Goal: Information Seeking & Learning: Learn about a topic

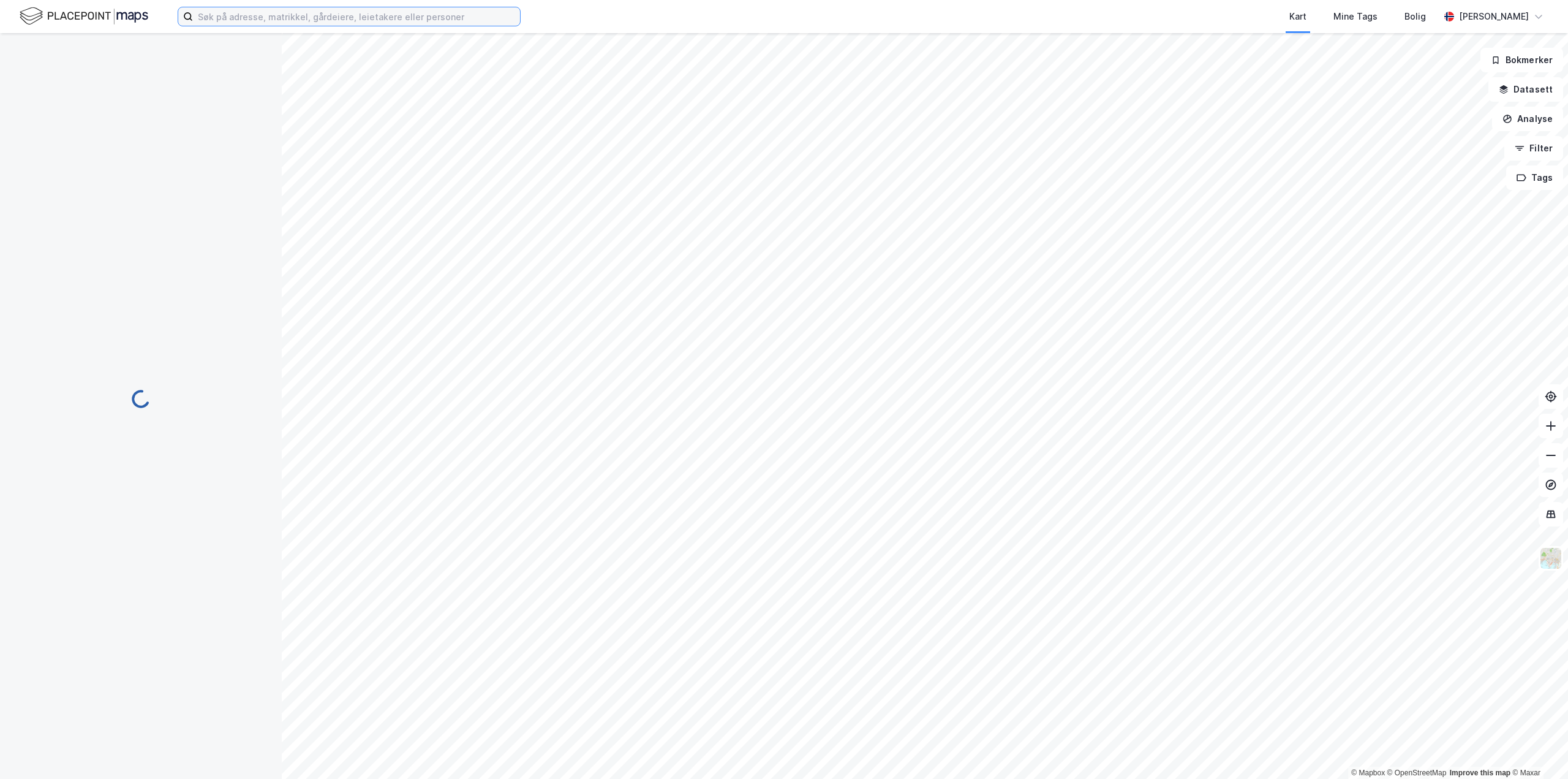
click at [313, 17] on input at bounding box center [356, 17] width 327 height 19
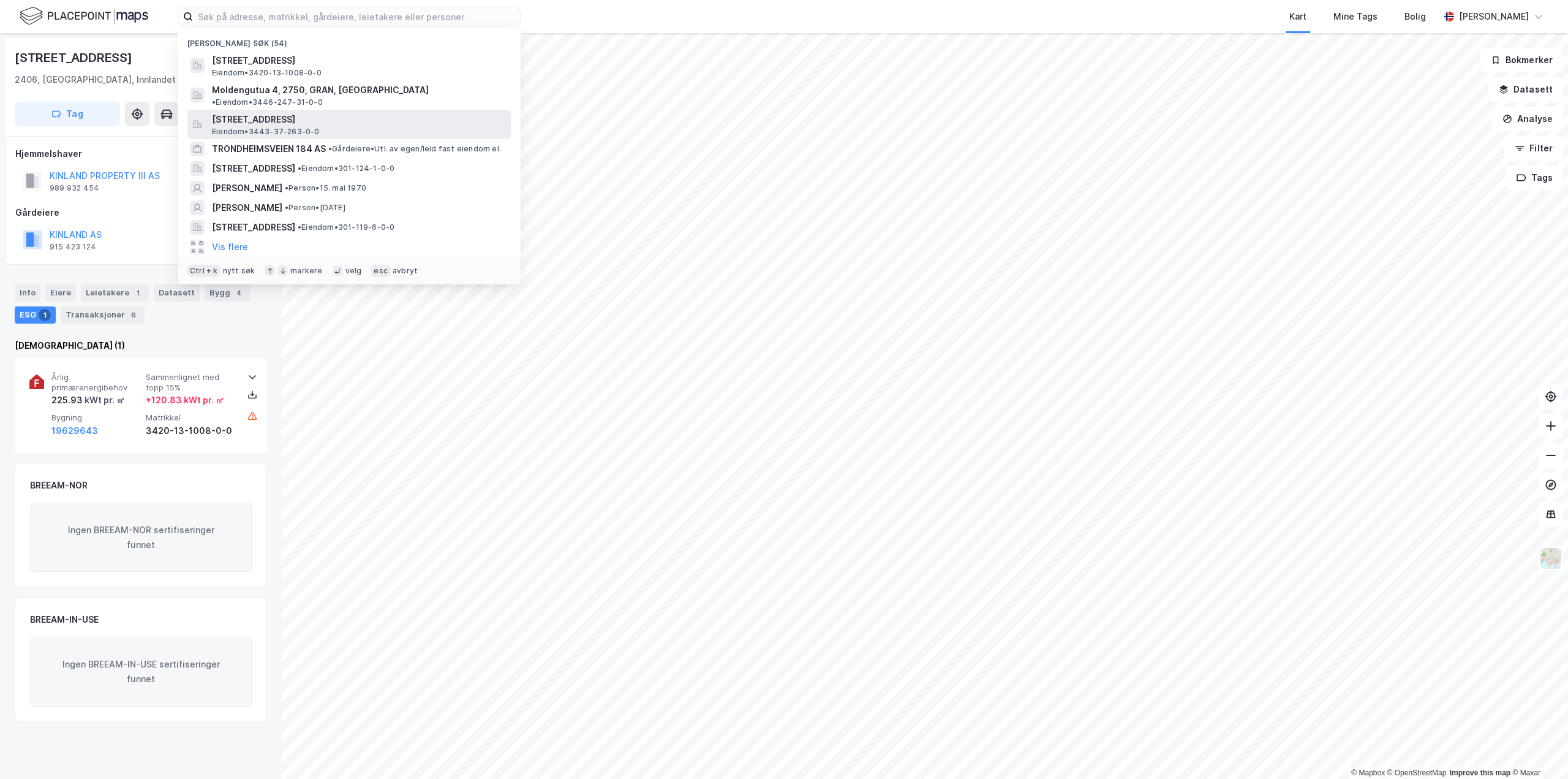
click at [269, 114] on span "[STREET_ADDRESS]" at bounding box center [359, 120] width 294 height 15
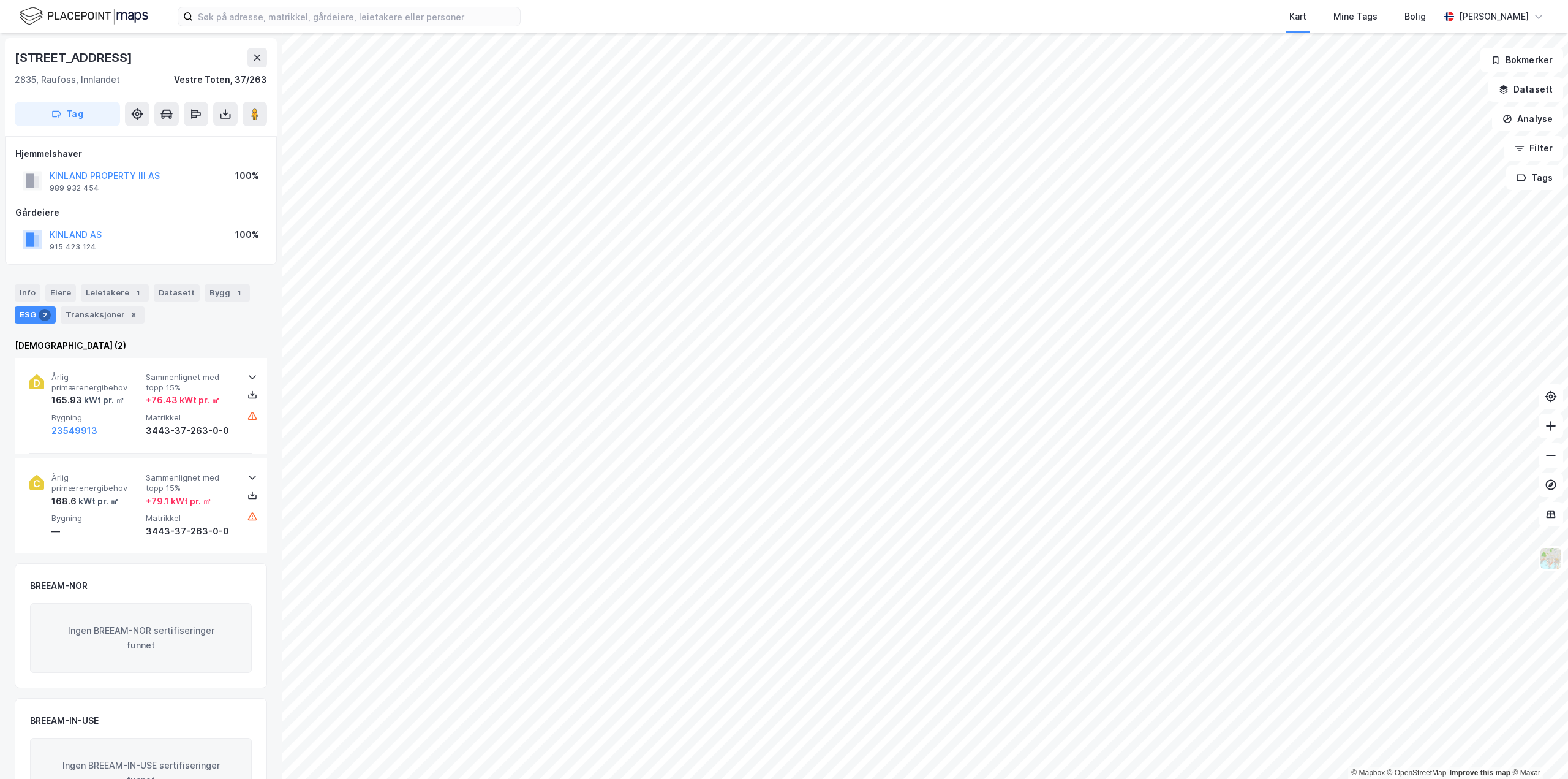
click at [24, 315] on div "ESG 2" at bounding box center [35, 315] width 41 height 17
click at [248, 378] on icon at bounding box center [252, 377] width 7 height 4
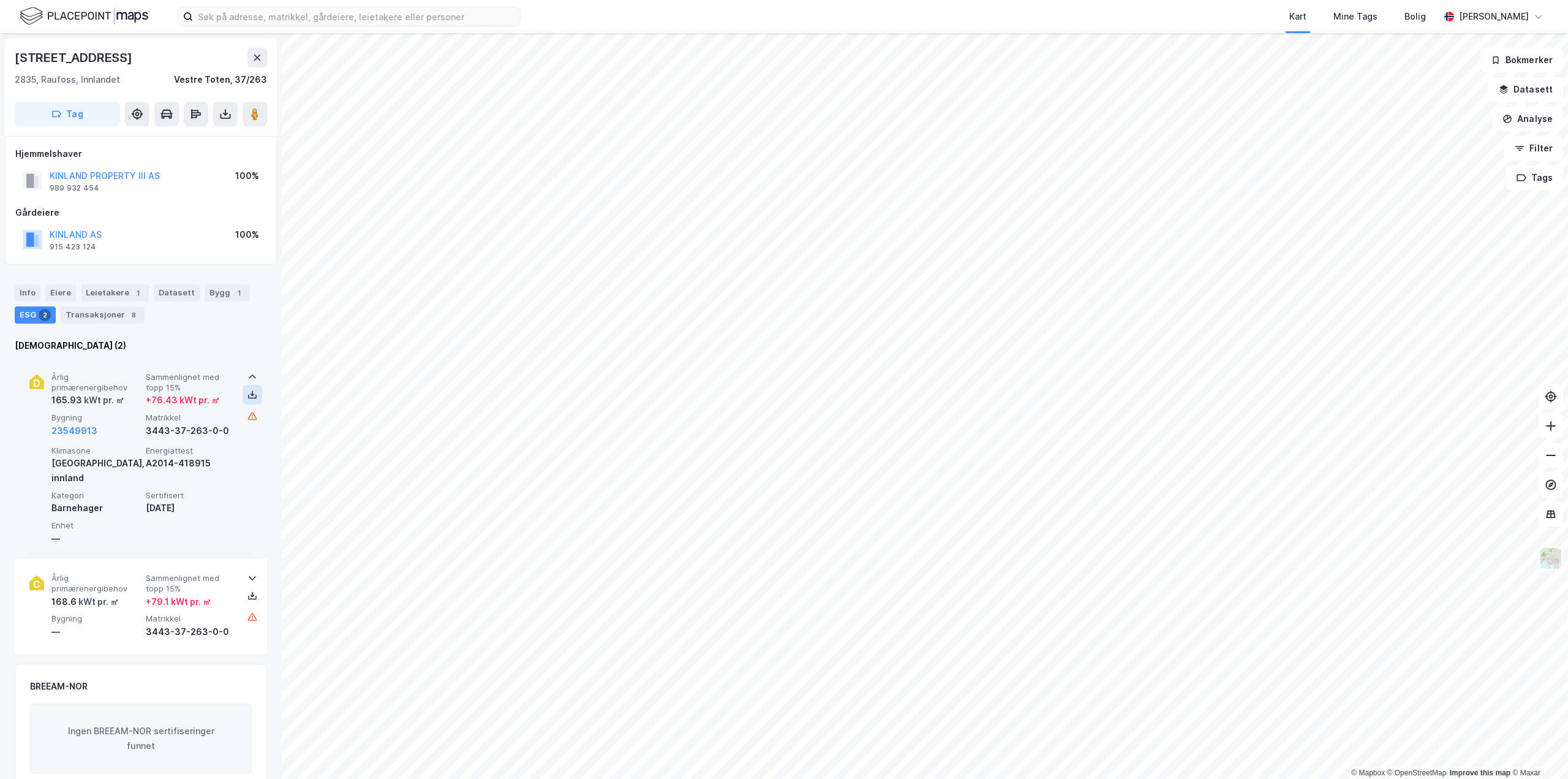
click at [247, 393] on icon at bounding box center [252, 395] width 10 height 10
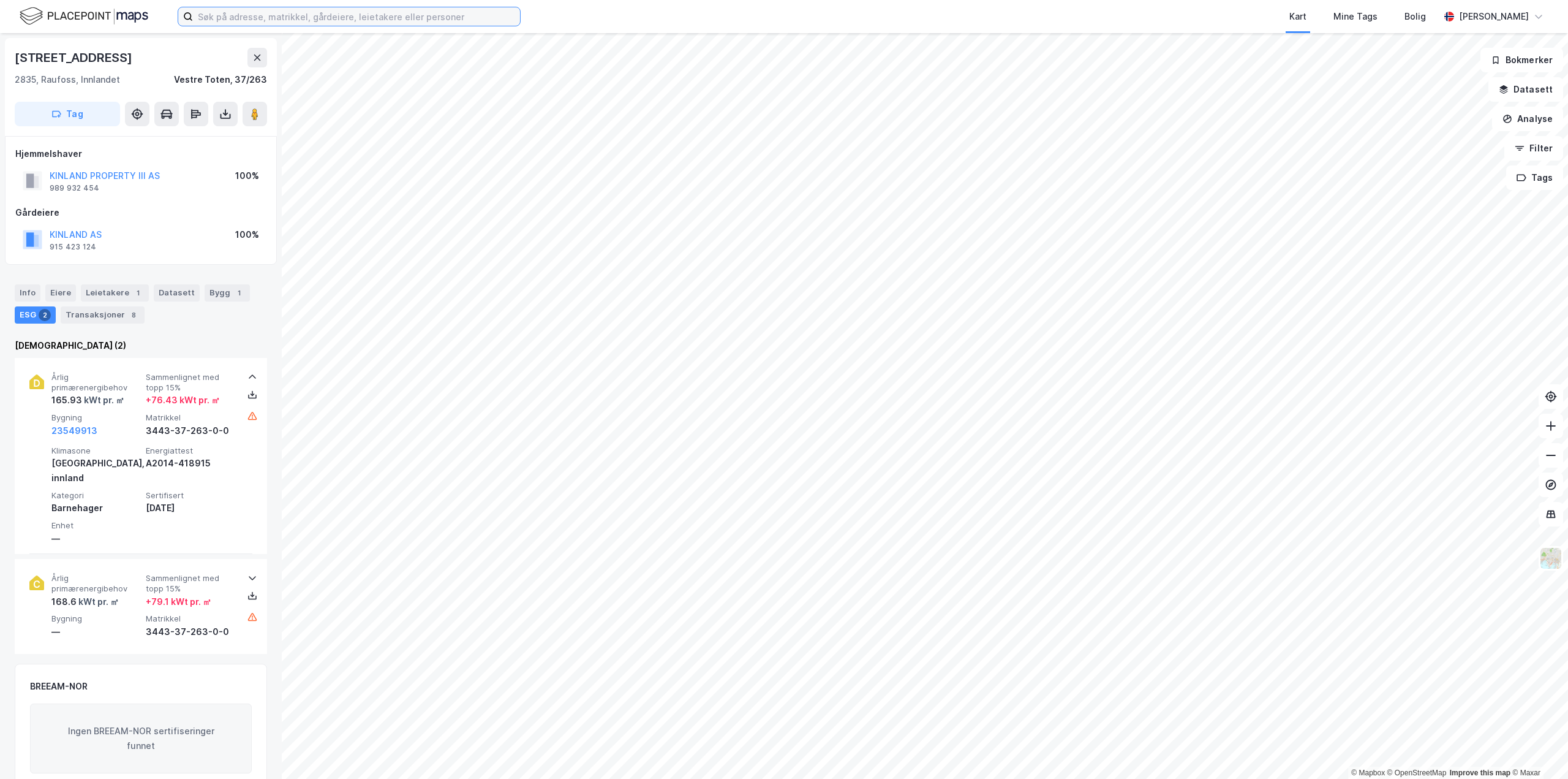
click at [331, 15] on input at bounding box center [356, 17] width 327 height 19
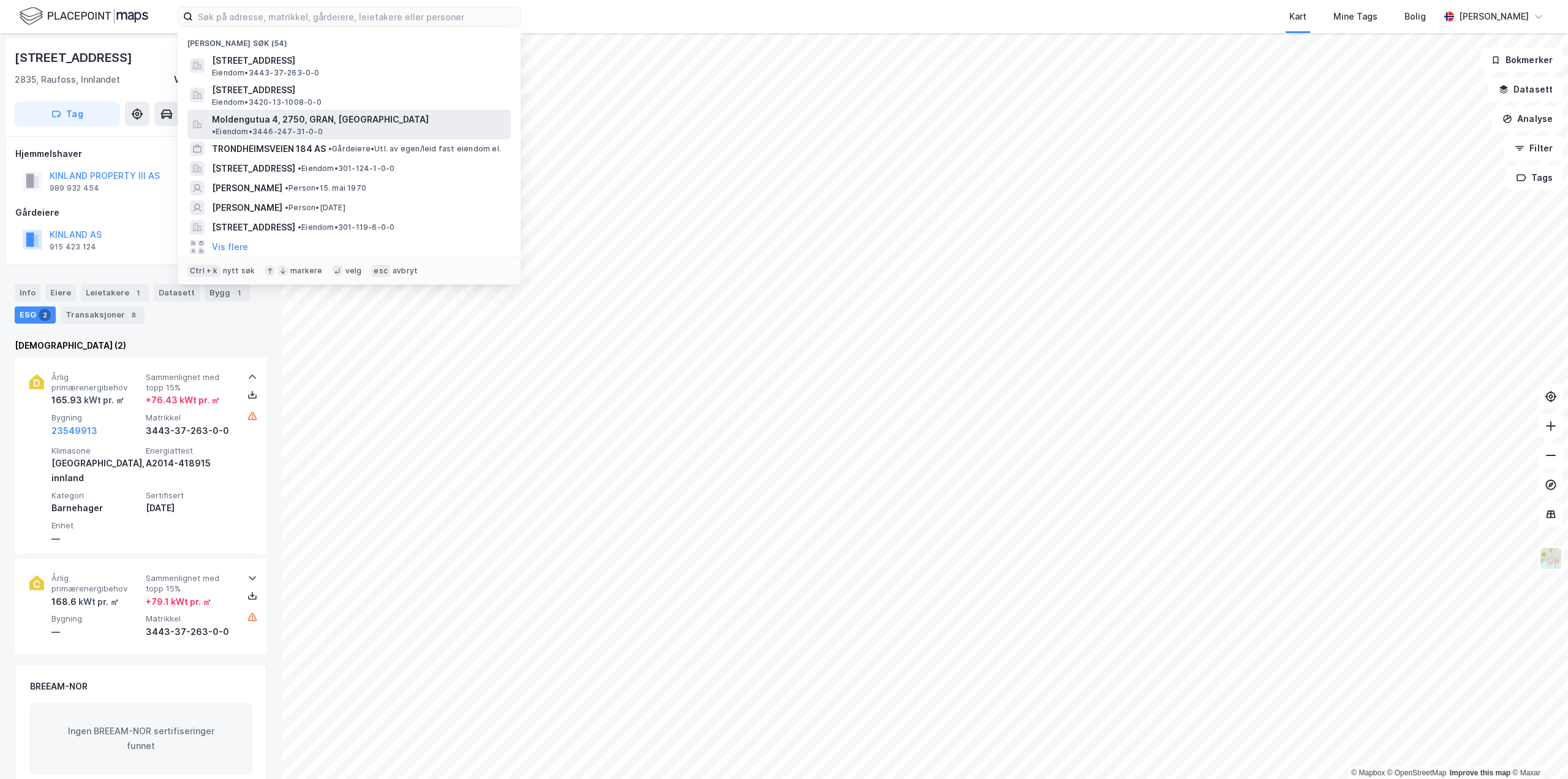
click at [305, 120] on span "Moldengutua 4, 2750, GRAN, [GEOGRAPHIC_DATA]" at bounding box center [320, 120] width 217 height 15
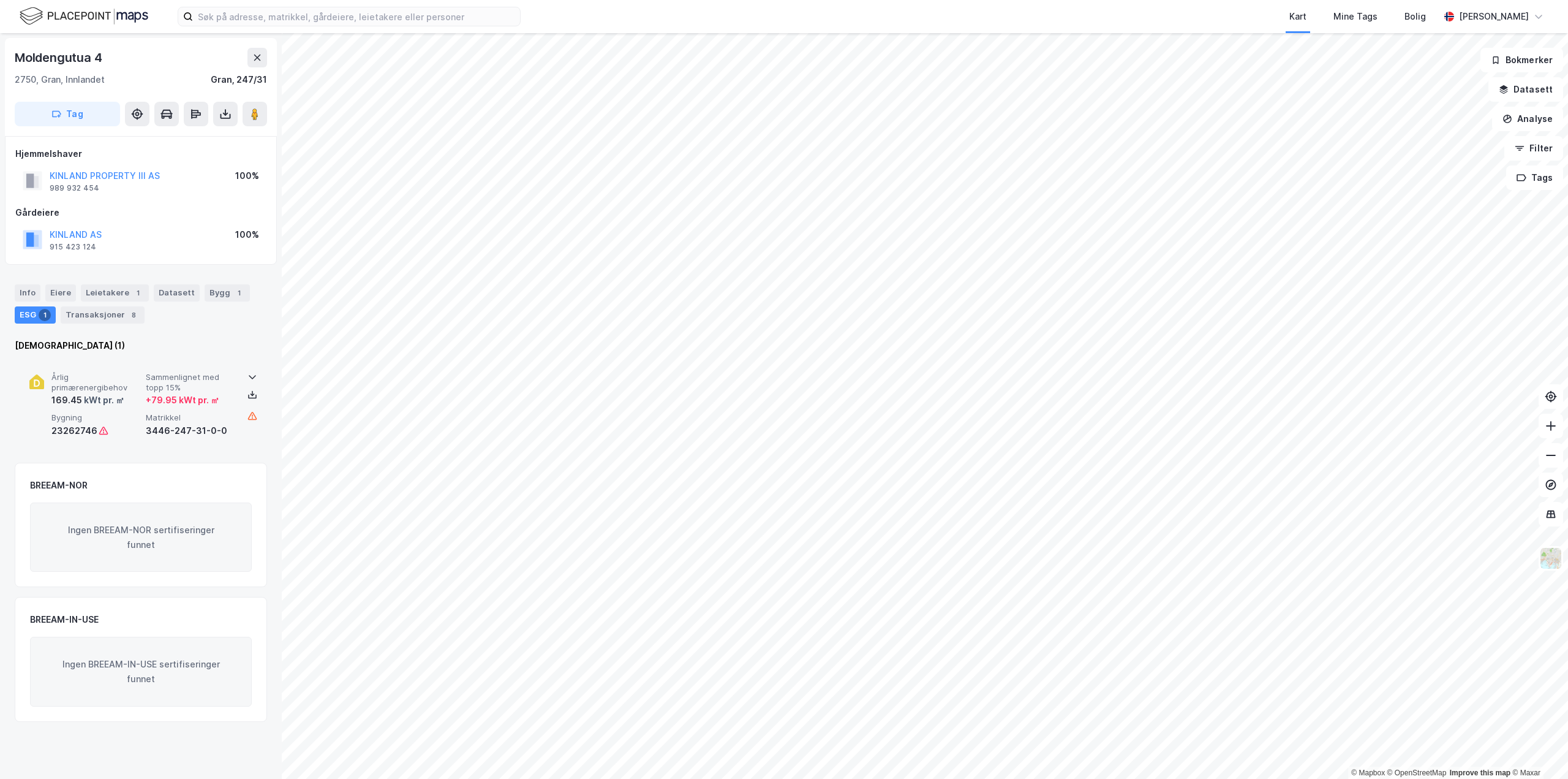
click at [252, 372] on icon at bounding box center [252, 377] width 10 height 10
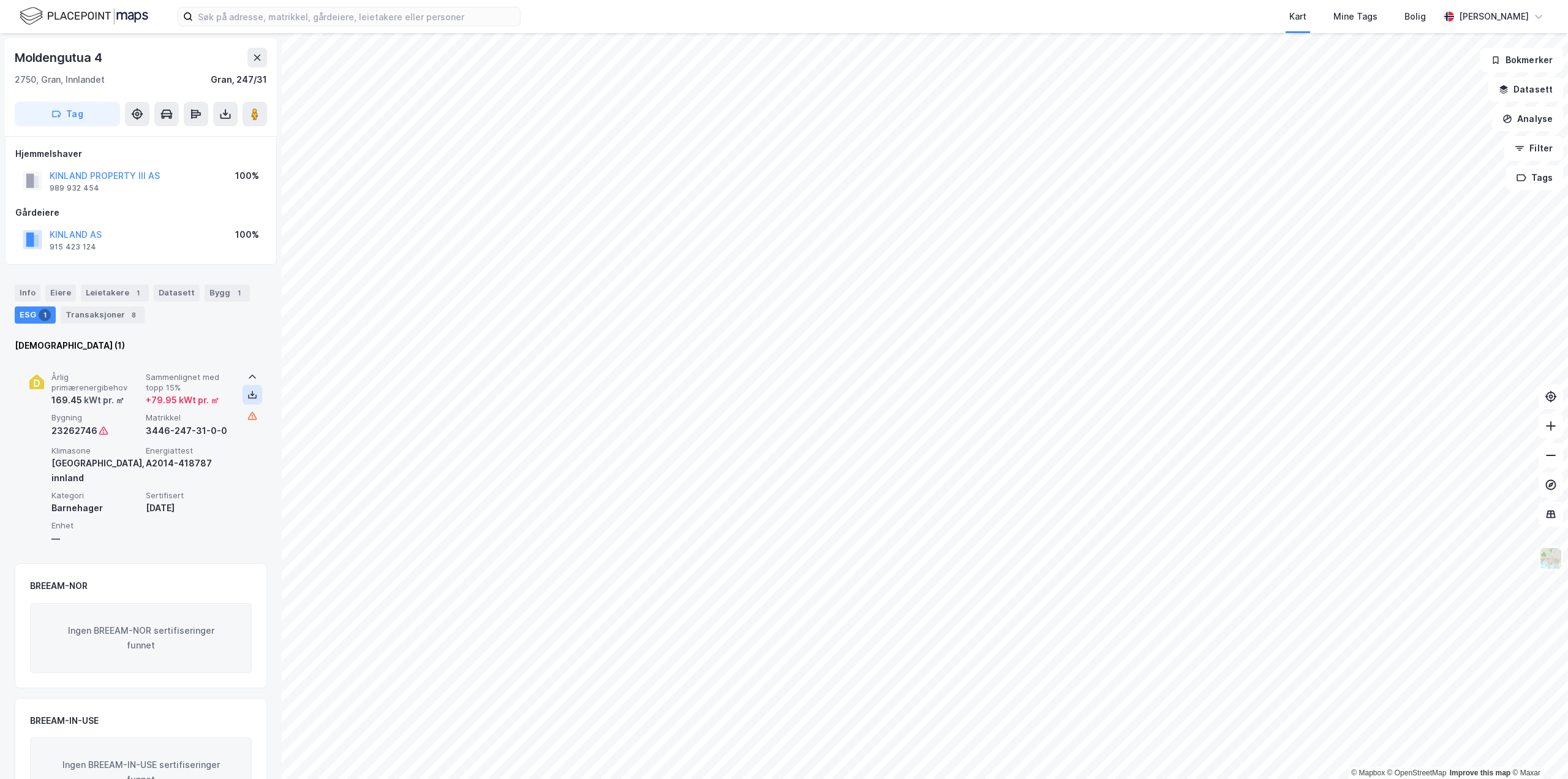
click at [247, 395] on icon at bounding box center [252, 395] width 10 height 10
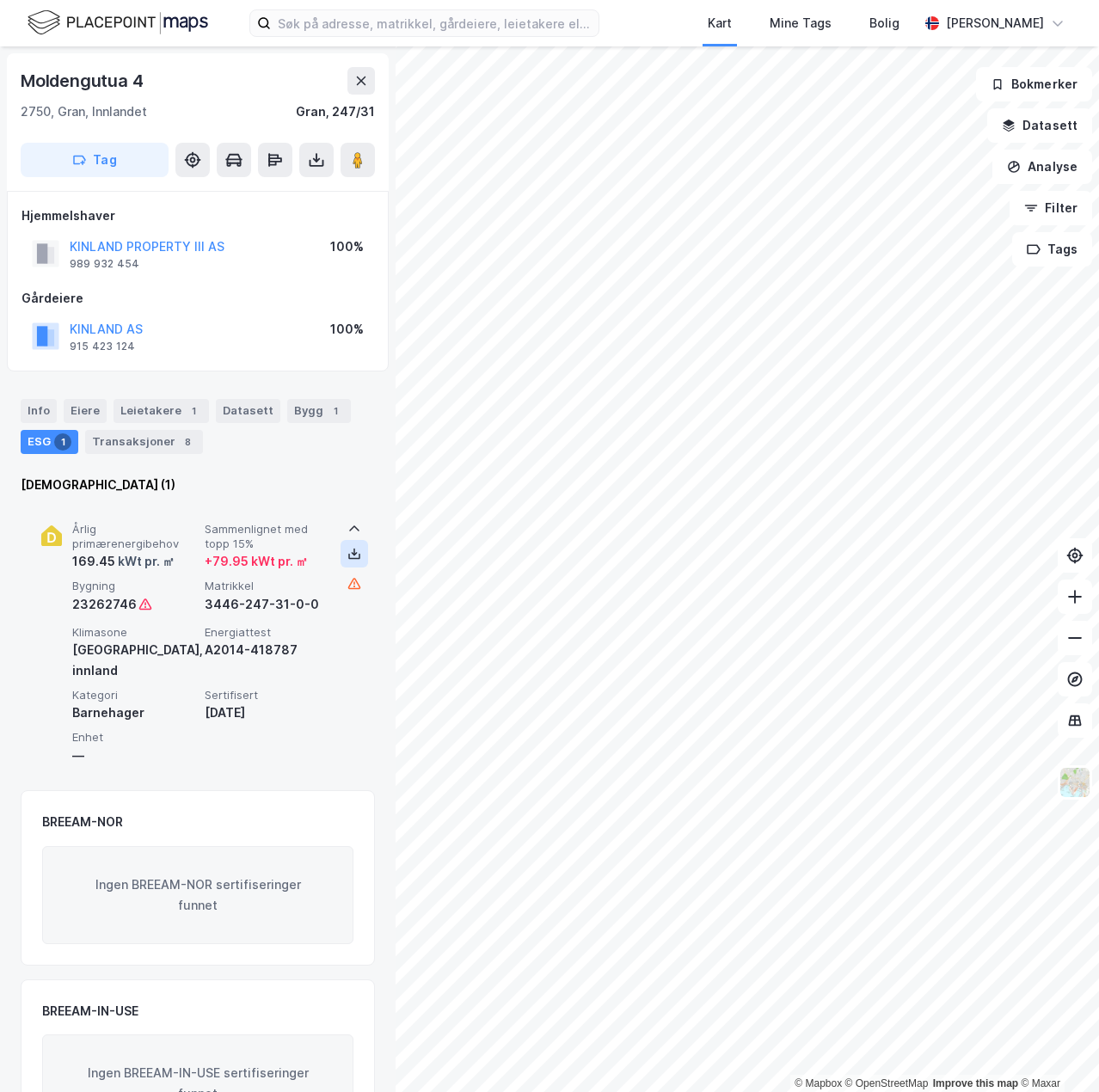
click at [347, 560] on icon at bounding box center [354, 554] width 14 height 14
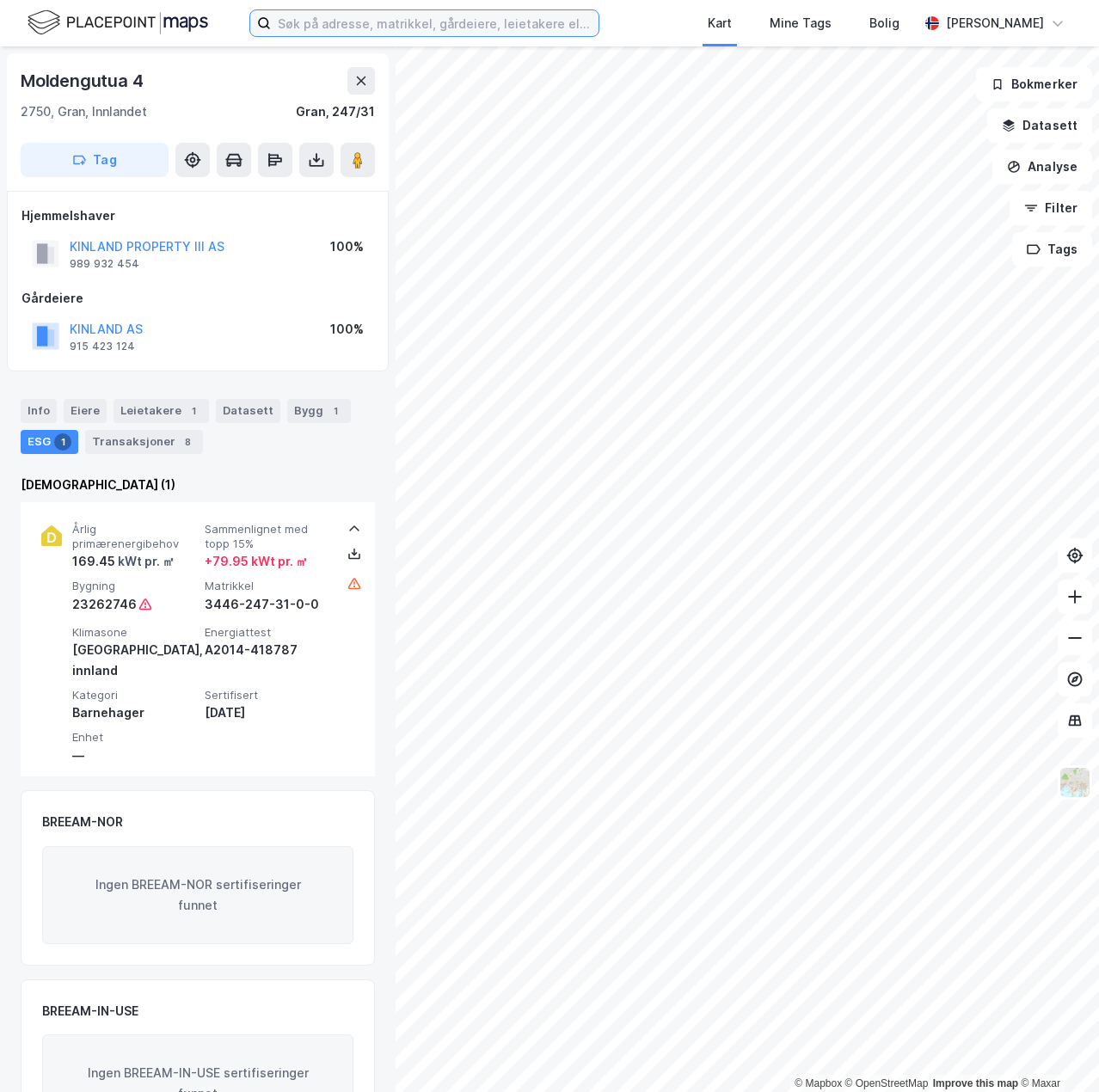
click at [386, 25] on input at bounding box center [434, 23] width 328 height 26
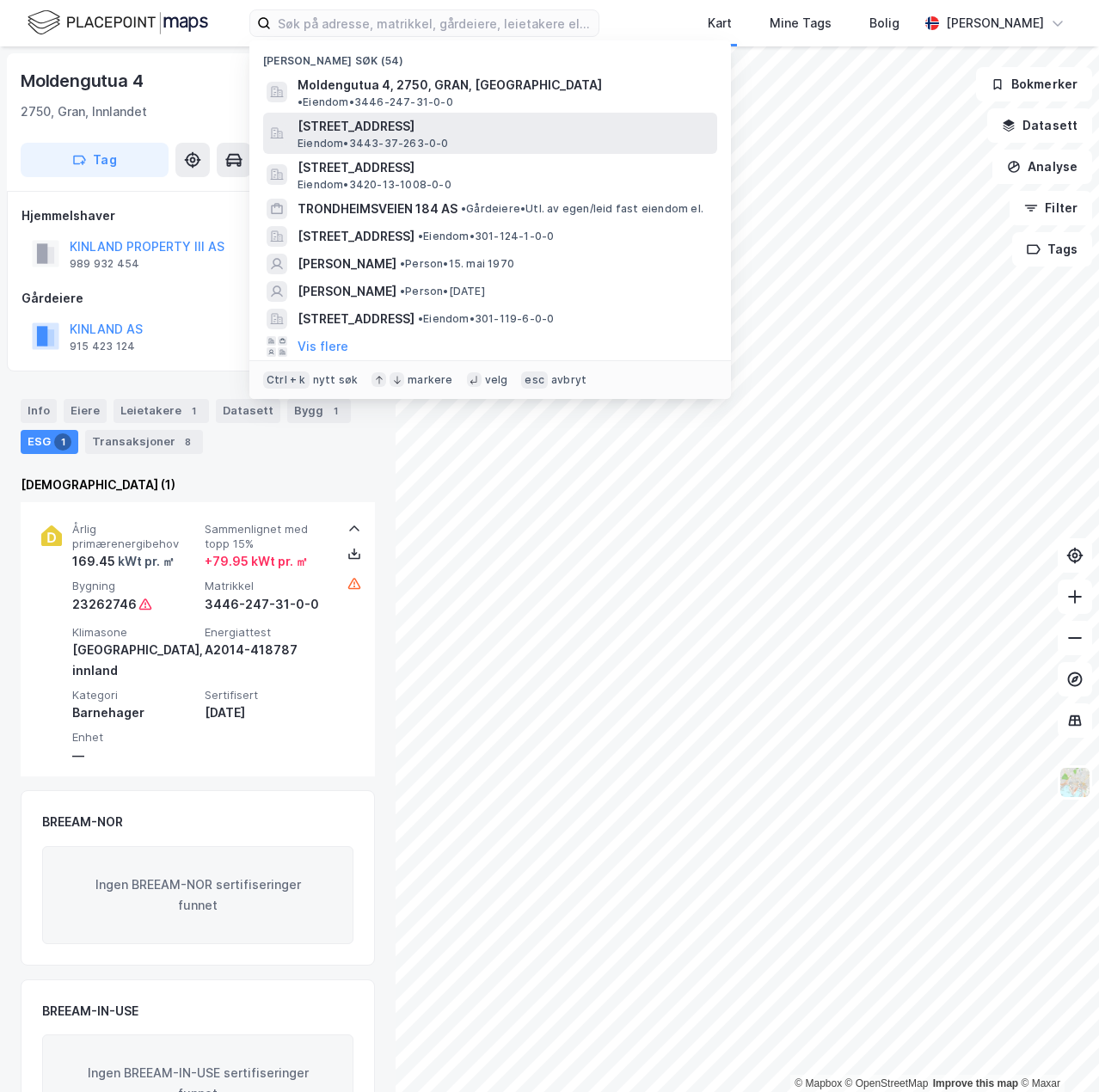
click at [460, 116] on span "[STREET_ADDRESS]" at bounding box center [503, 126] width 413 height 21
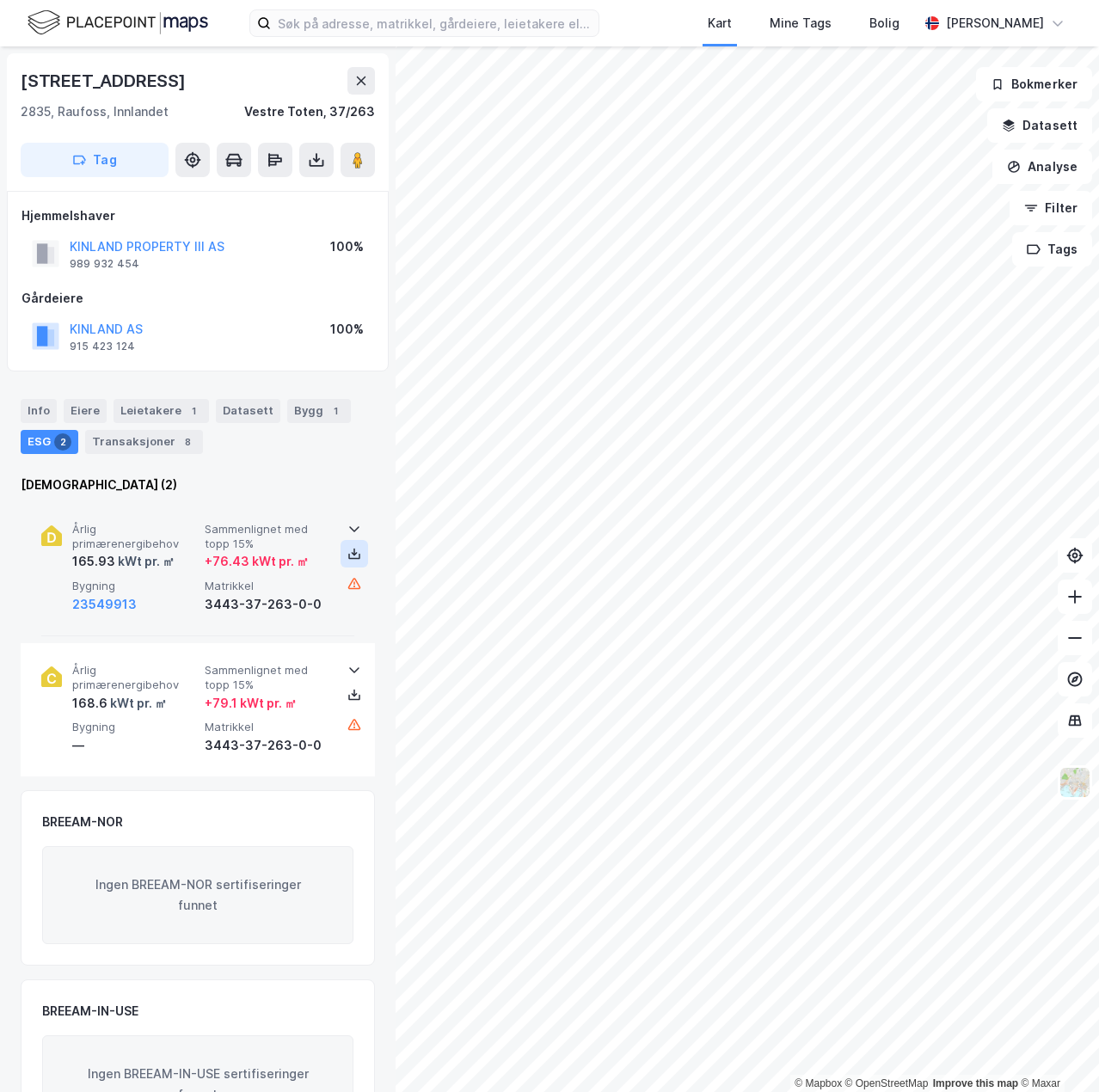
click at [347, 559] on icon at bounding box center [354, 554] width 14 height 14
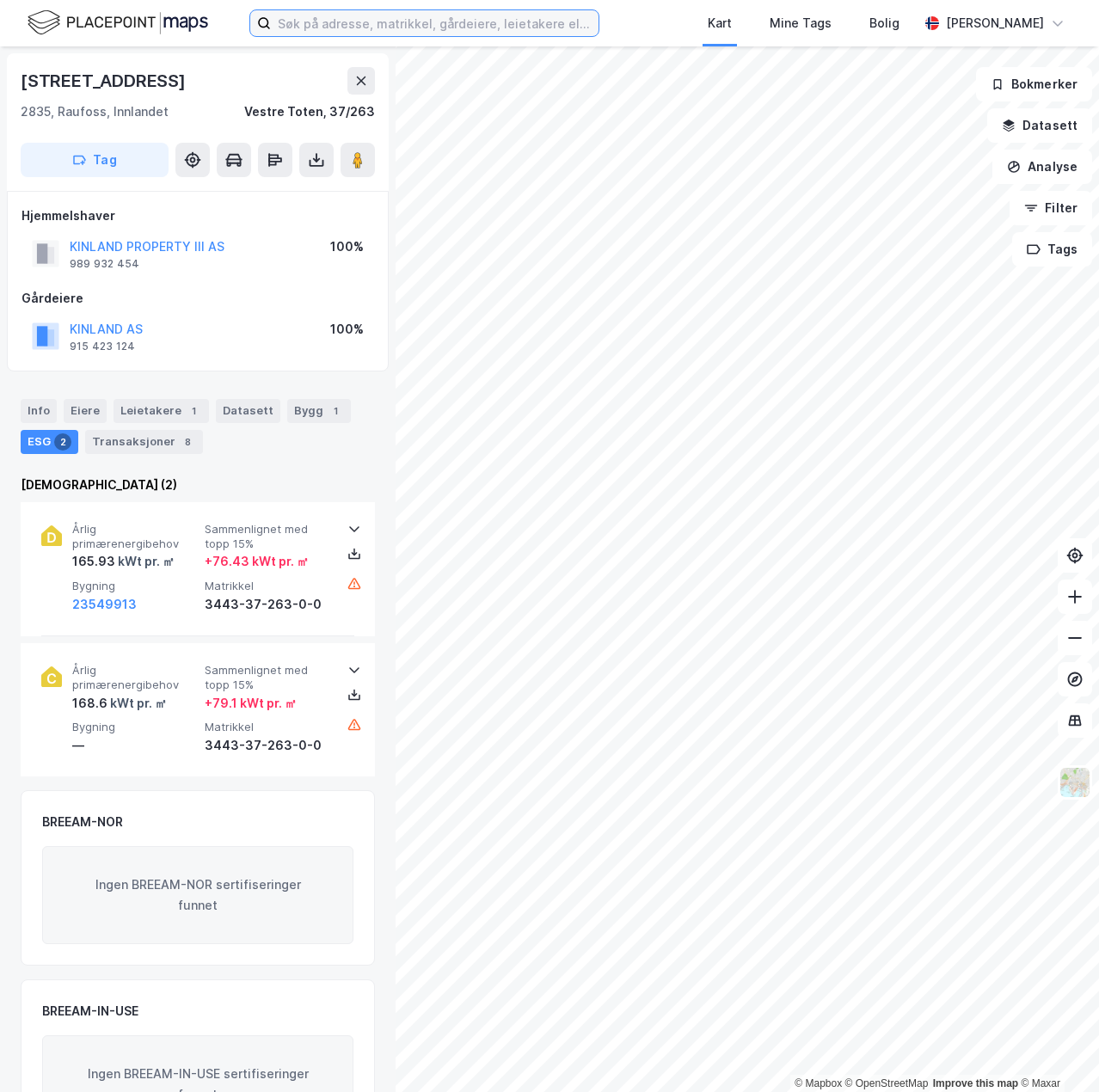
click at [388, 18] on input at bounding box center [434, 23] width 328 height 26
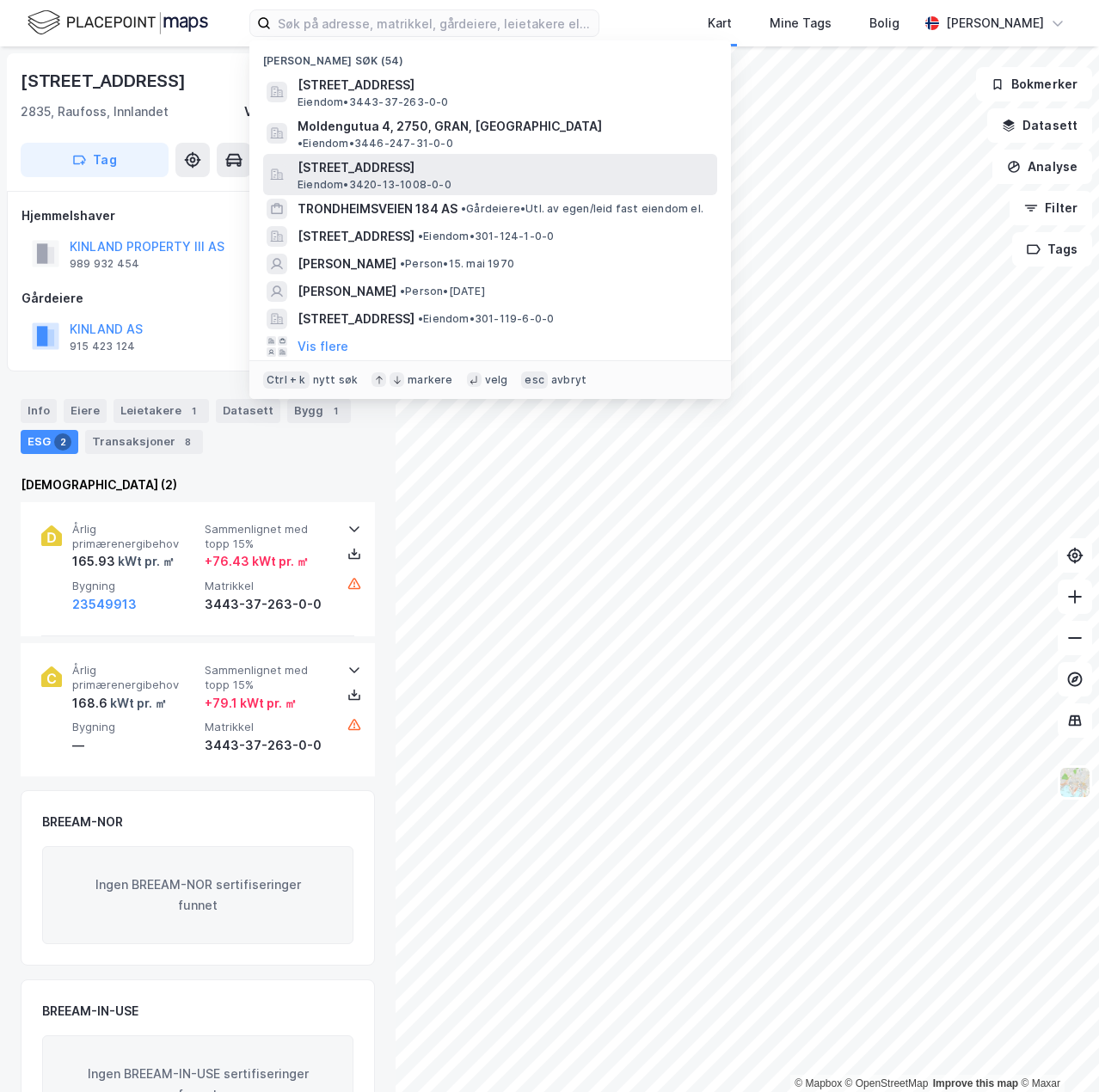
click at [412, 157] on span "[STREET_ADDRESS]" at bounding box center [503, 168] width 413 height 21
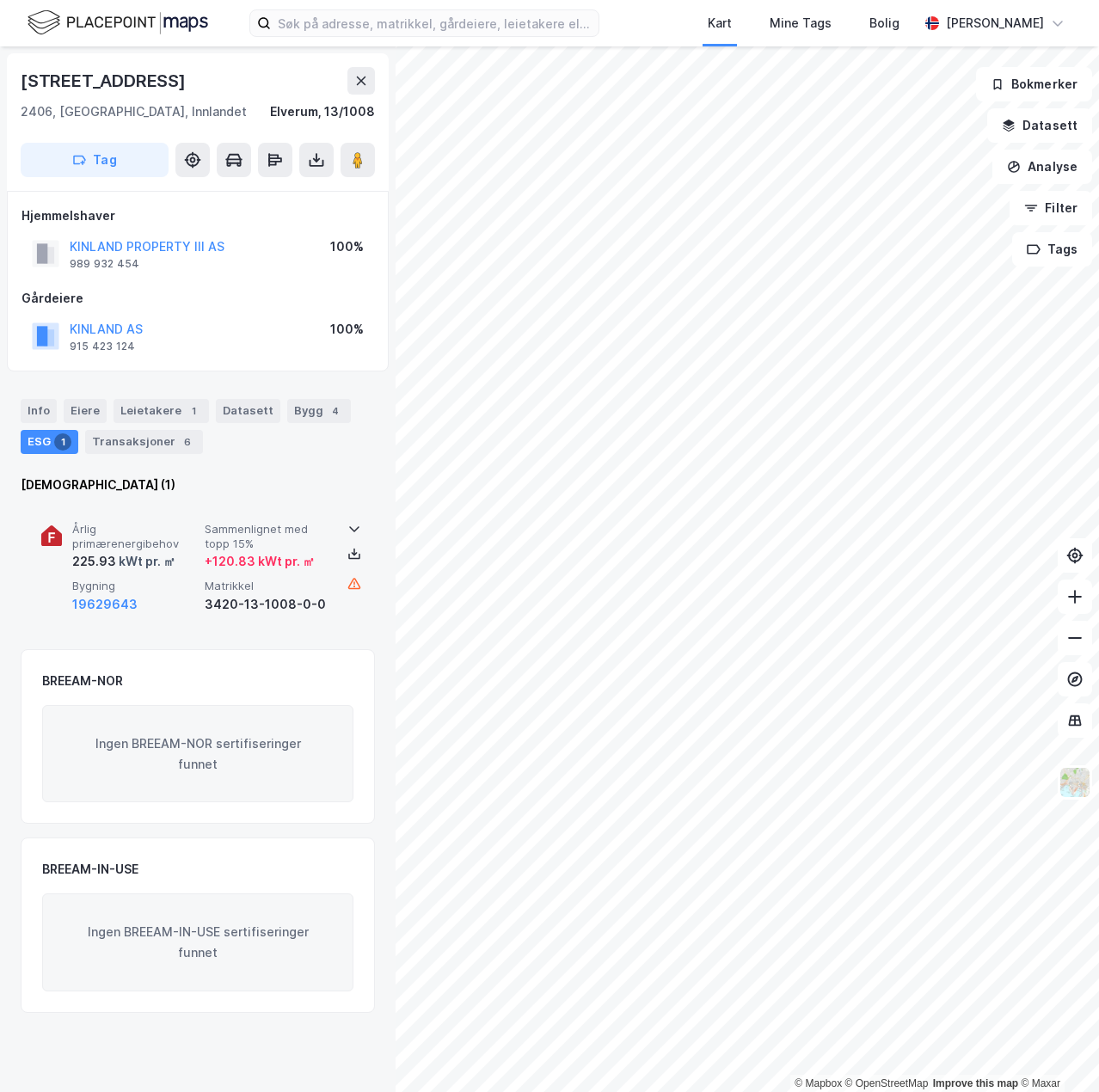
click at [349, 522] on icon at bounding box center [354, 529] width 14 height 14
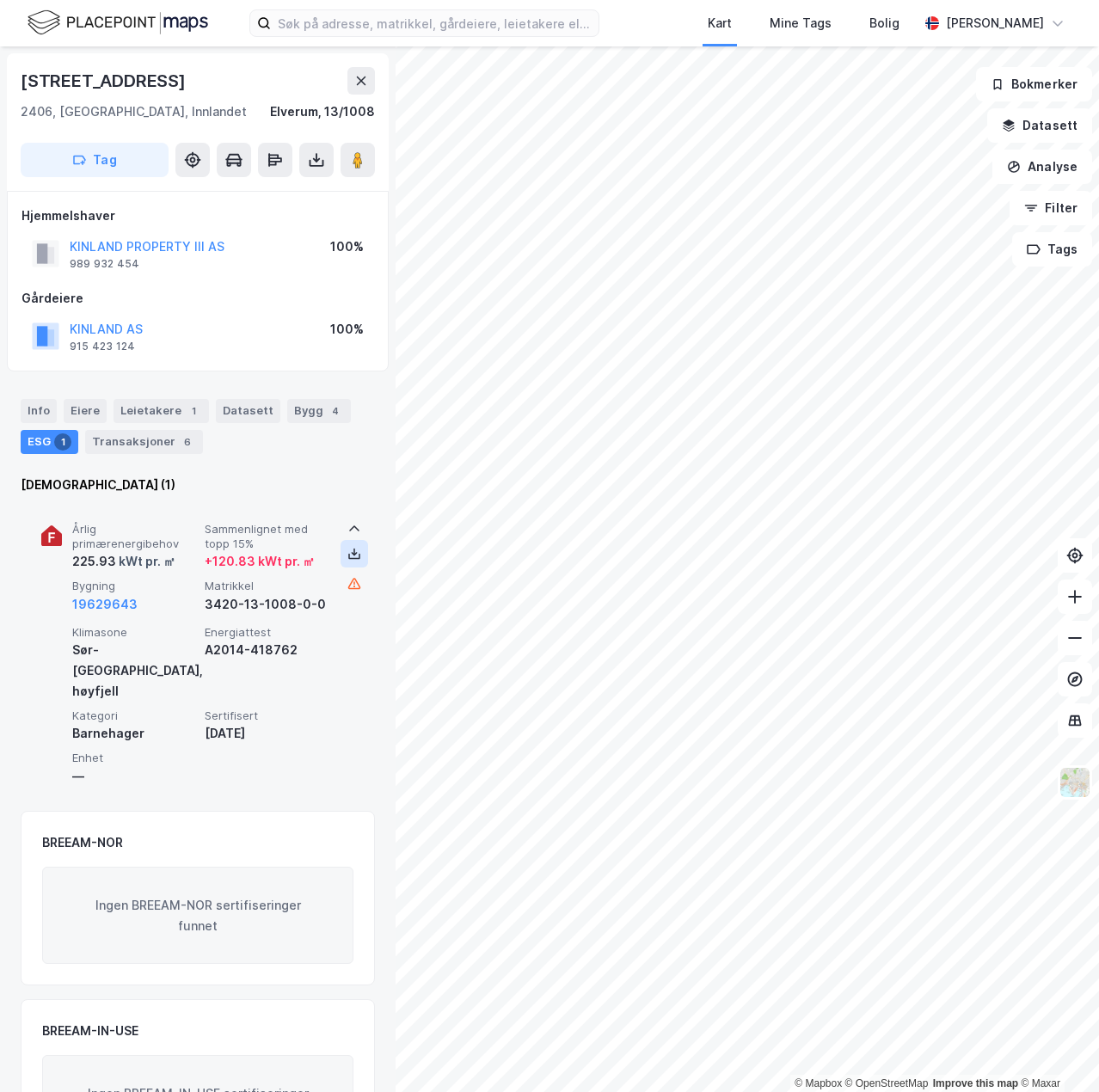
click at [349, 556] on icon at bounding box center [354, 554] width 14 height 14
